Goal: Information Seeking & Learning: Find specific fact

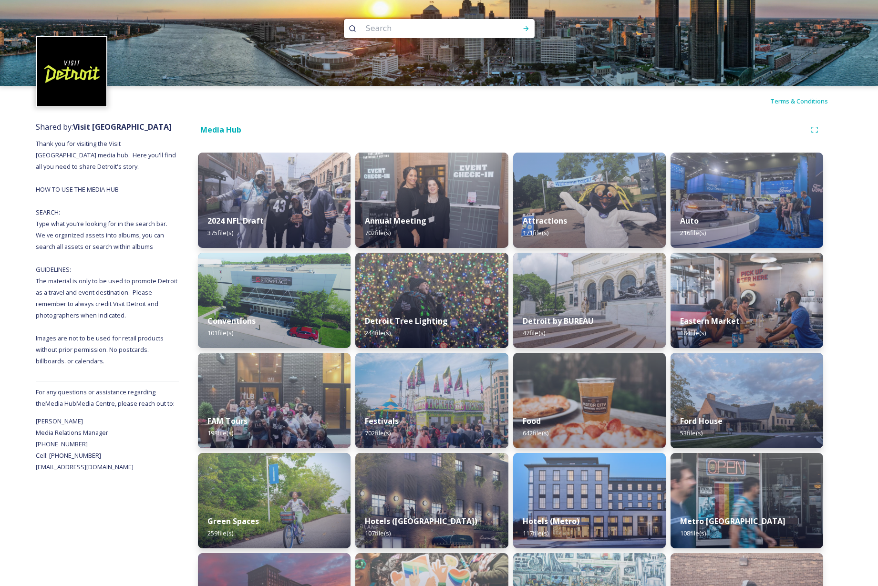
click at [410, 27] on input at bounding box center [426, 28] width 131 height 21
type input "murals"
click at [352, 28] on icon at bounding box center [353, 29] width 8 height 8
click at [527, 29] on icon at bounding box center [525, 28] width 5 height 5
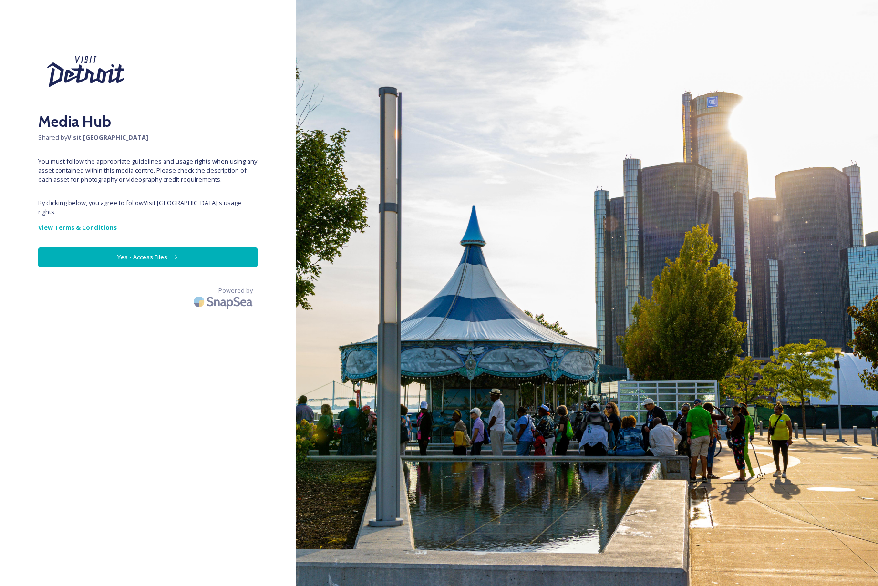
click at [170, 250] on button "Yes - Access Files" at bounding box center [147, 258] width 219 height 20
